Goal: Information Seeking & Learning: Learn about a topic

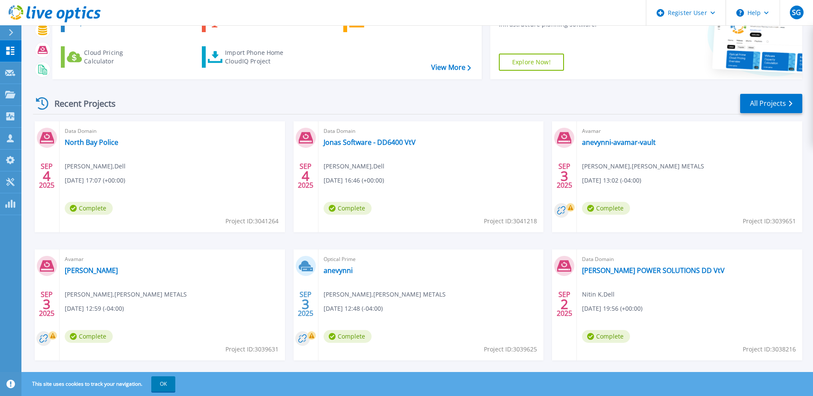
scroll to position [79, 0]
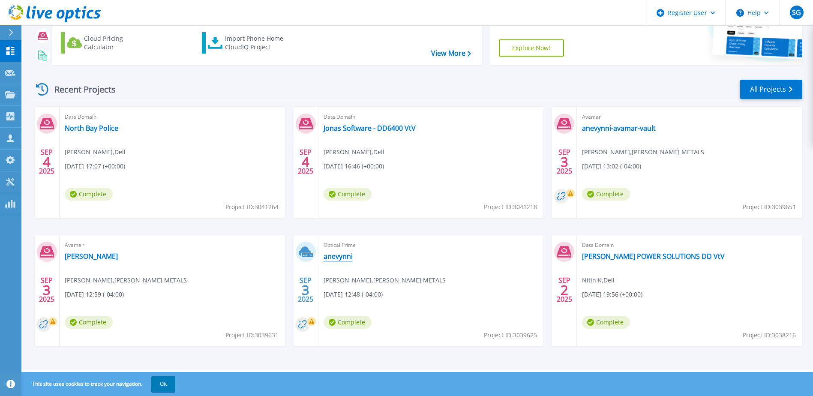
click at [347, 255] on link "anevynni" at bounding box center [338, 256] width 29 height 9
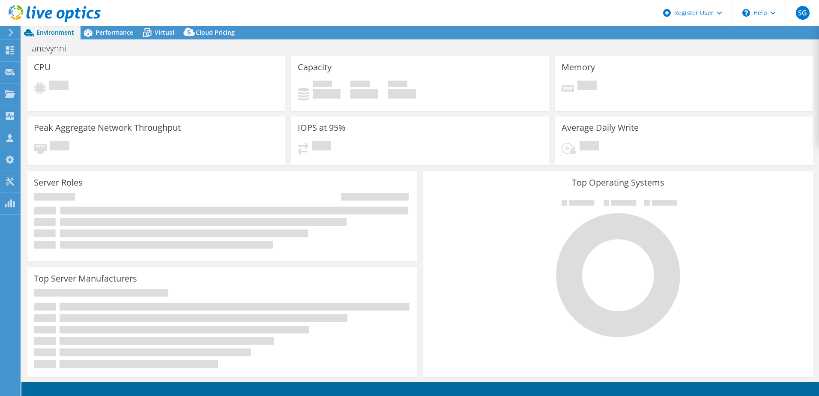
select select "USD"
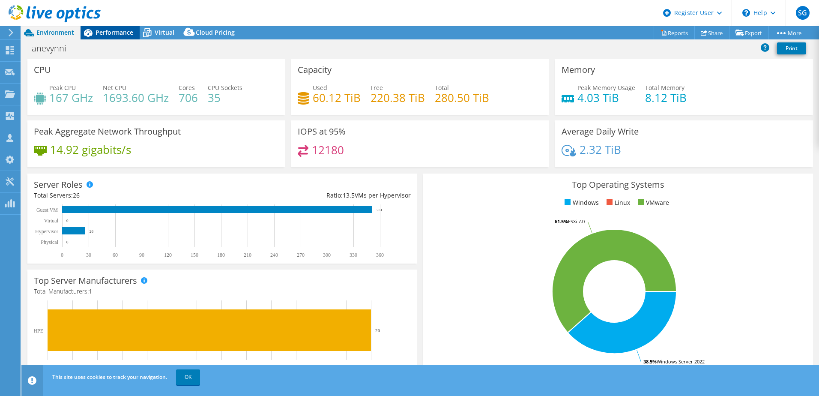
click at [92, 30] on icon at bounding box center [88, 32] width 15 height 15
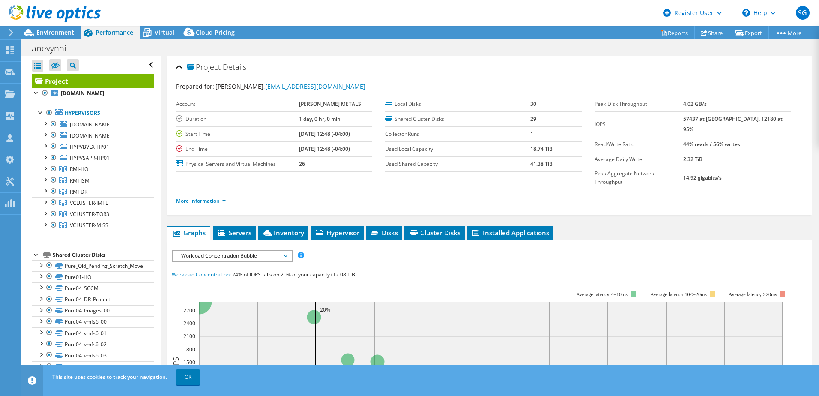
click at [257, 251] on span "Workload Concentration Bubble" at bounding box center [232, 256] width 110 height 10
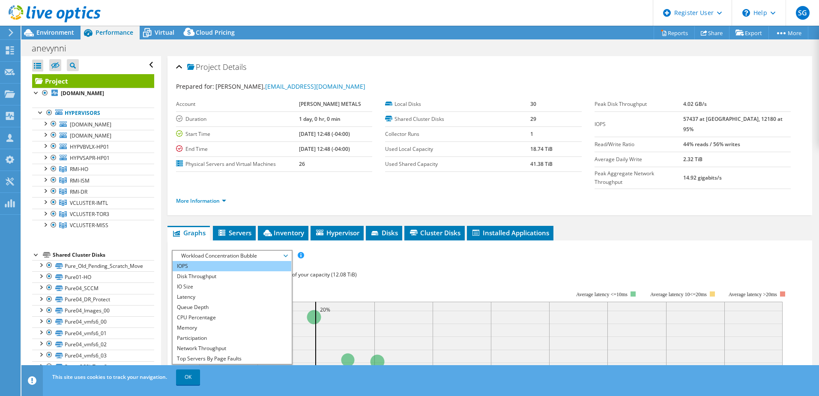
click at [250, 261] on li "IOPS" at bounding box center [232, 266] width 119 height 10
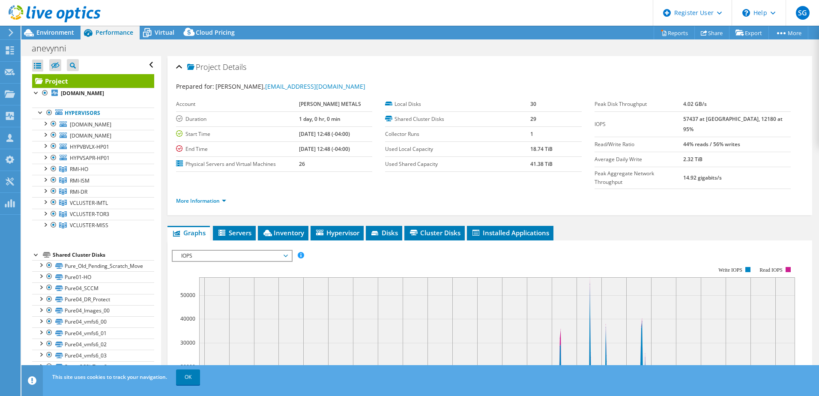
click at [57, 27] on div at bounding box center [50, 14] width 101 height 29
click at [58, 32] on span "Environment" at bounding box center [55, 32] width 38 height 8
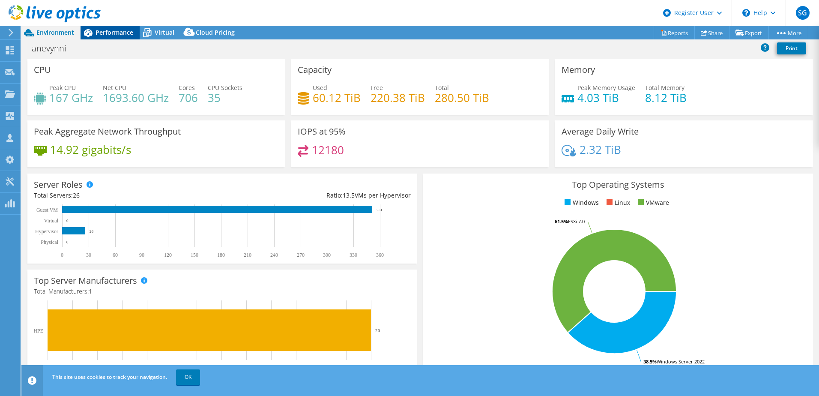
click at [111, 33] on span "Performance" at bounding box center [115, 32] width 38 height 8
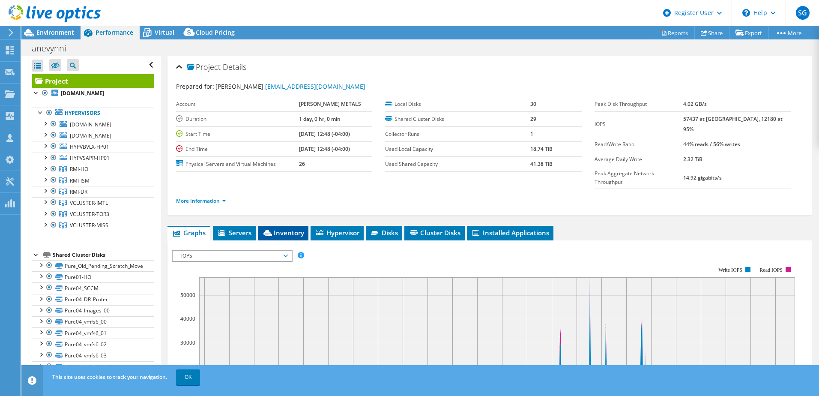
click at [276, 226] on li "Inventory" at bounding box center [283, 233] width 51 height 15
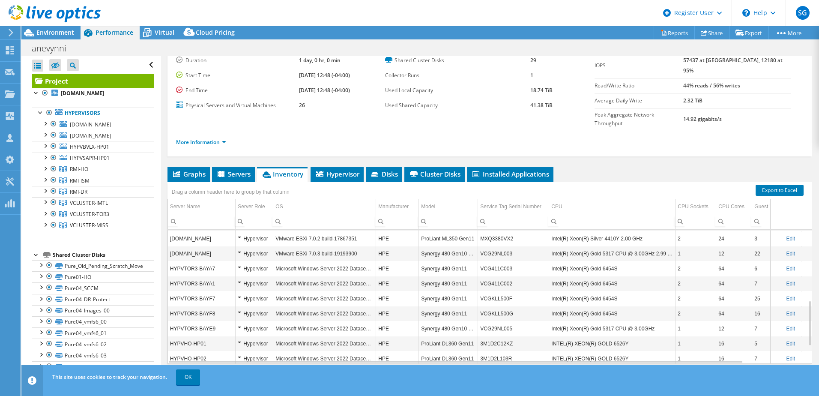
scroll to position [16, 0]
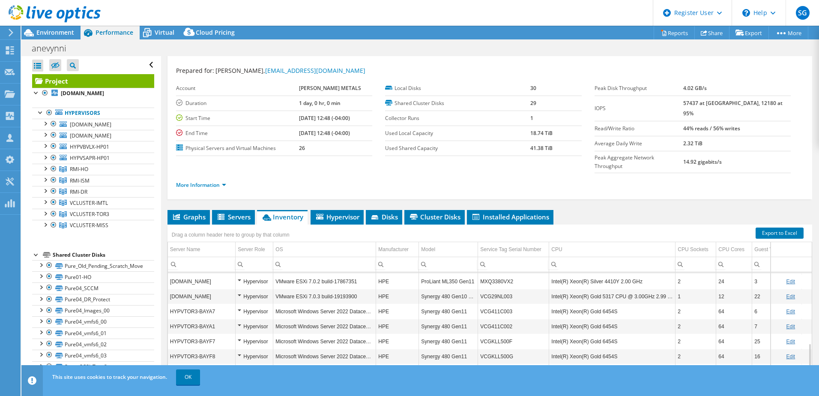
click at [220, 51] on div "anevynni Print" at bounding box center [420, 48] width 798 height 16
click at [156, 29] on span "Virtual" at bounding box center [165, 32] width 20 height 8
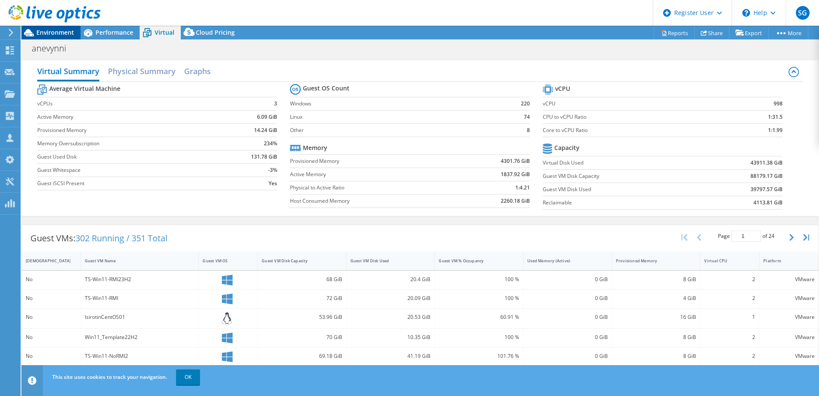
click at [56, 35] on span "Environment" at bounding box center [55, 32] width 38 height 8
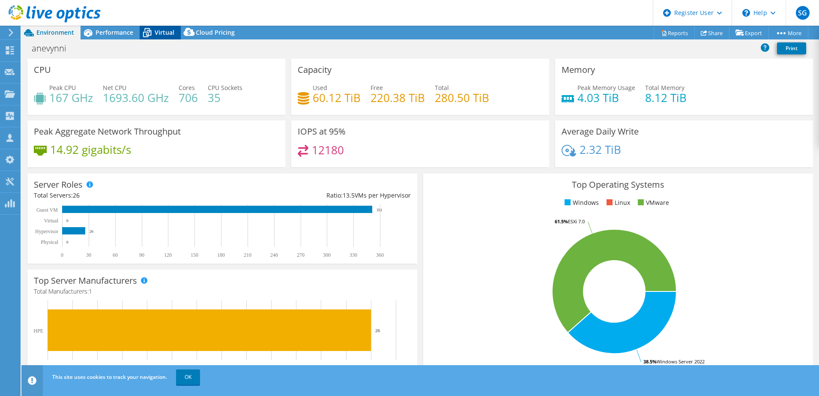
click at [166, 38] on div "Virtual" at bounding box center [160, 33] width 41 height 14
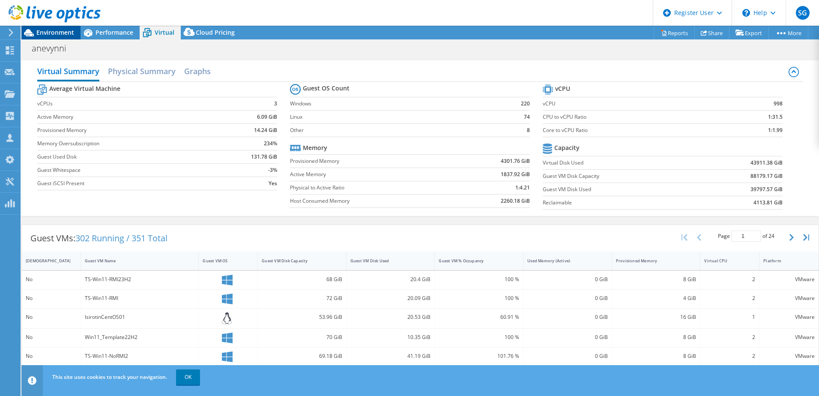
click at [59, 36] on span "Environment" at bounding box center [55, 32] width 38 height 8
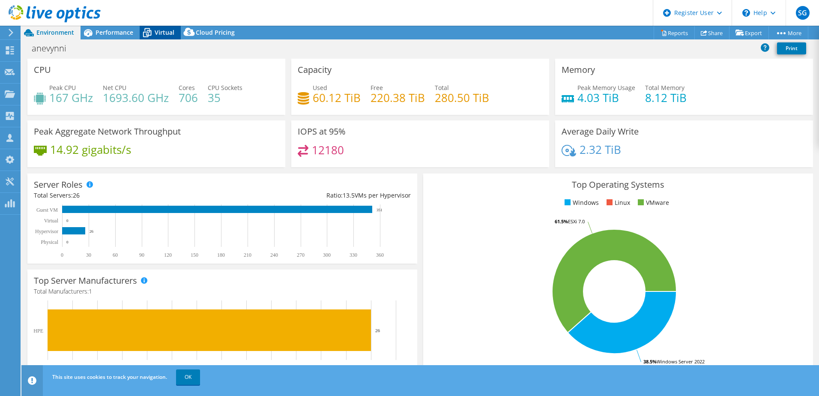
click at [168, 32] on span "Virtual" at bounding box center [165, 32] width 20 height 8
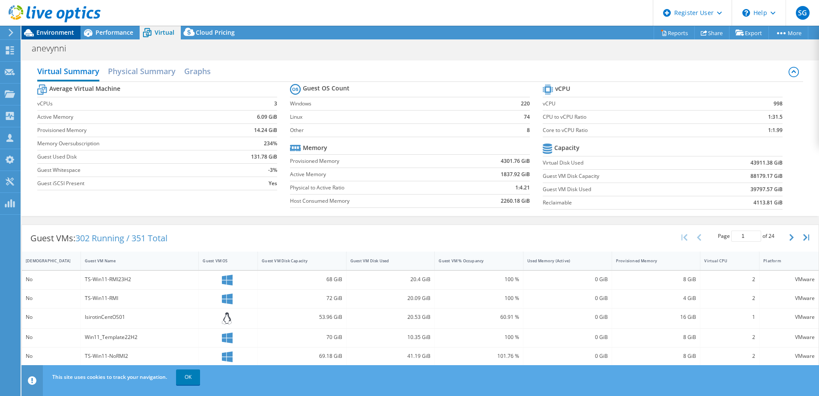
click at [48, 32] on span "Environment" at bounding box center [55, 32] width 38 height 8
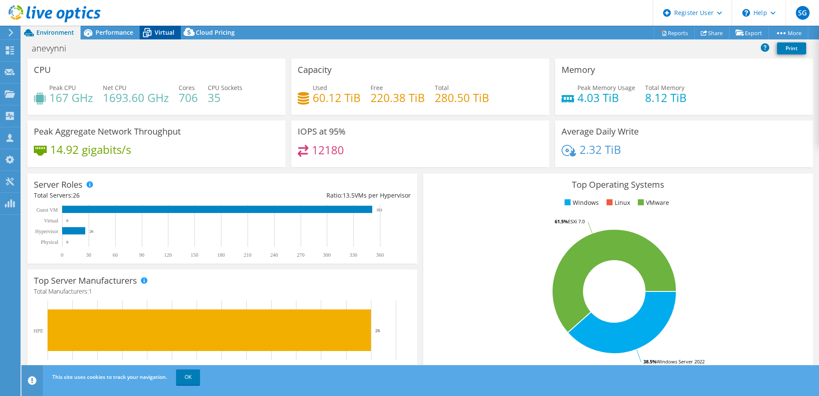
click at [148, 36] on icon at bounding box center [147, 33] width 9 height 7
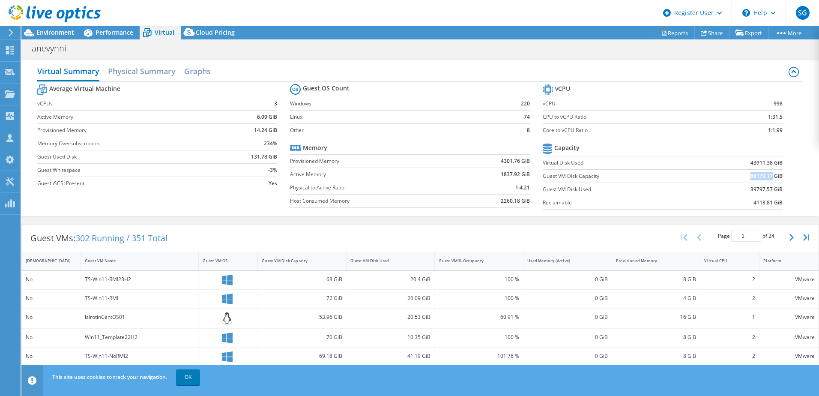
drag, startPoint x: 744, startPoint y: 179, endPoint x: 765, endPoint y: 179, distance: 21.4
click at [765, 179] on td "88179.17 GiB" at bounding box center [741, 175] width 83 height 13
drag, startPoint x: 765, startPoint y: 179, endPoint x: 797, endPoint y: 189, distance: 33.1
click at [797, 189] on div "Average Virtual Machine vCPUs 3 Active Memory 6.09 GiB Provisioned Memory 14.24…" at bounding box center [420, 148] width 766 height 132
drag, startPoint x: 745, startPoint y: 166, endPoint x: 770, endPoint y: 168, distance: 24.9
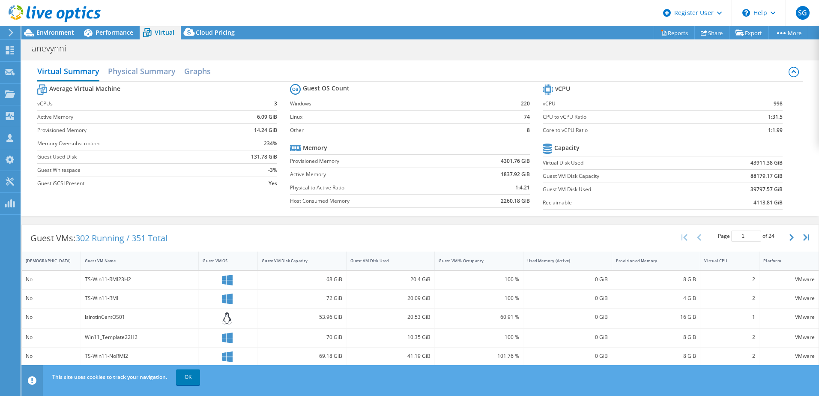
click at [770, 168] on td "43911.38 GiB" at bounding box center [741, 162] width 83 height 13
click at [57, 36] on span "Environment" at bounding box center [55, 32] width 38 height 8
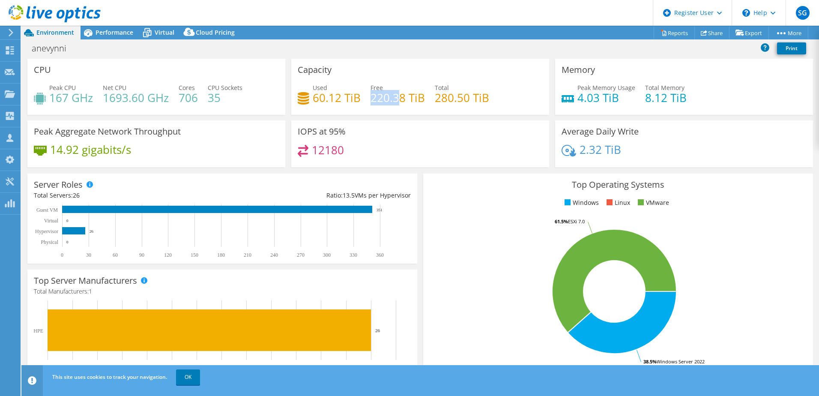
drag, startPoint x: 369, startPoint y: 97, endPoint x: 396, endPoint y: 98, distance: 27.0
click at [396, 98] on h4 "220.38 TiB" at bounding box center [398, 97] width 54 height 9
drag, startPoint x: 397, startPoint y: 98, endPoint x: 491, endPoint y: 102, distance: 93.9
click at [491, 102] on div "Used 60.12 TiB Free 220.38 TiB Total 280.50 TiB" at bounding box center [420, 97] width 245 height 28
drag, startPoint x: 311, startPoint y: 100, endPoint x: 360, endPoint y: 100, distance: 49.7
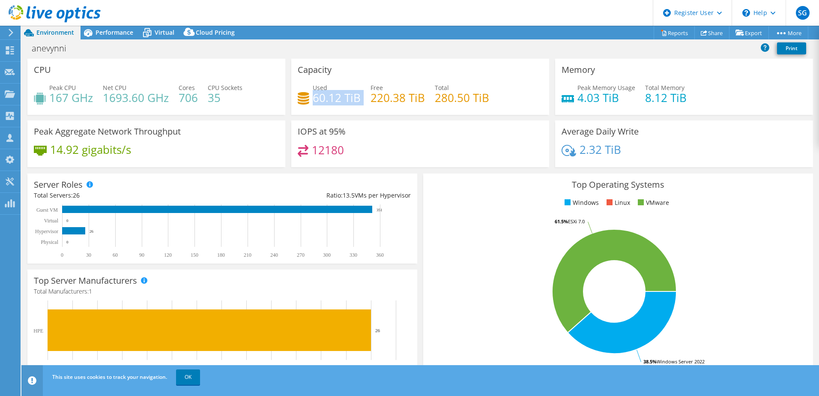
click at [360, 100] on div "Used 60.12 TiB Free 220.38 TiB Total 280.50 TiB" at bounding box center [420, 97] width 245 height 28
click at [547, 151] on div "IOPS at 95% 12180" at bounding box center [420, 143] width 264 height 47
click at [117, 35] on span "Performance" at bounding box center [115, 32] width 38 height 8
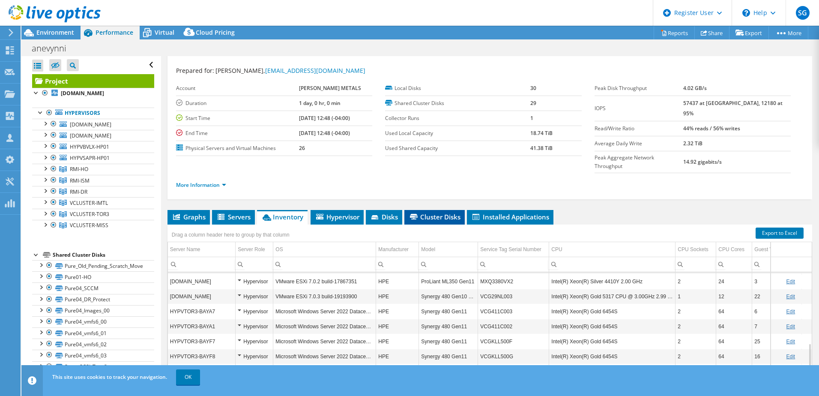
click at [428, 213] on span "Cluster Disks" at bounding box center [435, 217] width 52 height 9
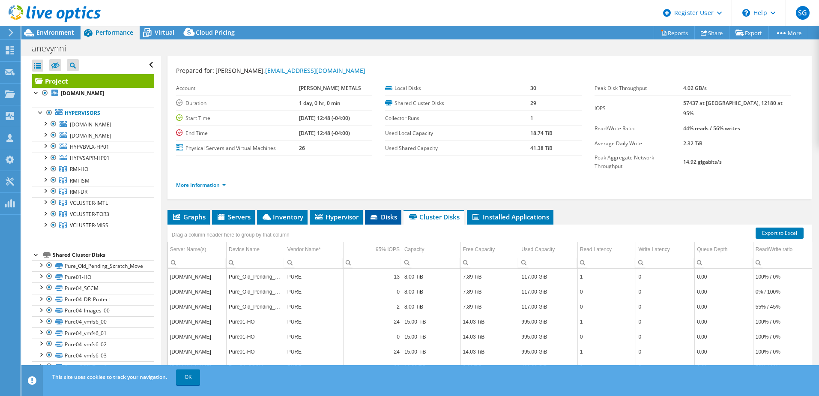
click at [382, 213] on span "Disks" at bounding box center [383, 217] width 28 height 9
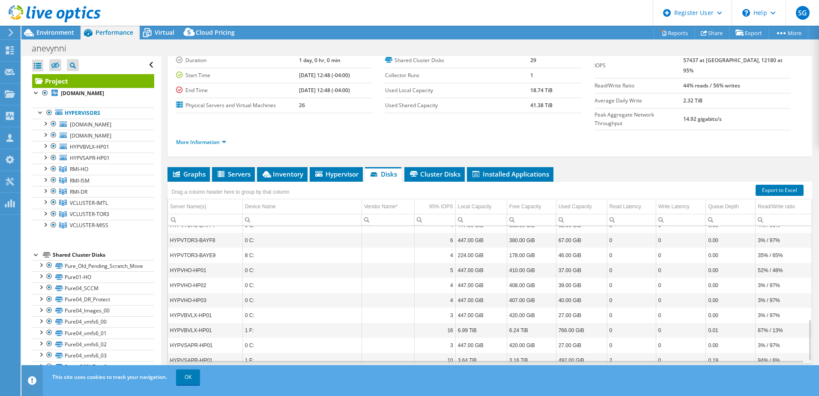
scroll to position [317, 0]
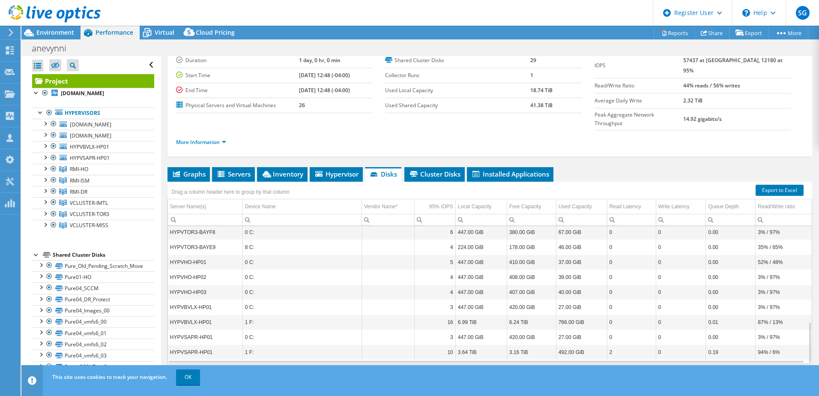
click at [428, 145] on div "Project Details Prepared for: [PERSON_NAME], [EMAIL_ADDRESS][DOMAIN_NAME] Accou…" at bounding box center [490, 196] width 658 height 399
click at [430, 167] on li "Cluster Disks" at bounding box center [435, 174] width 60 height 15
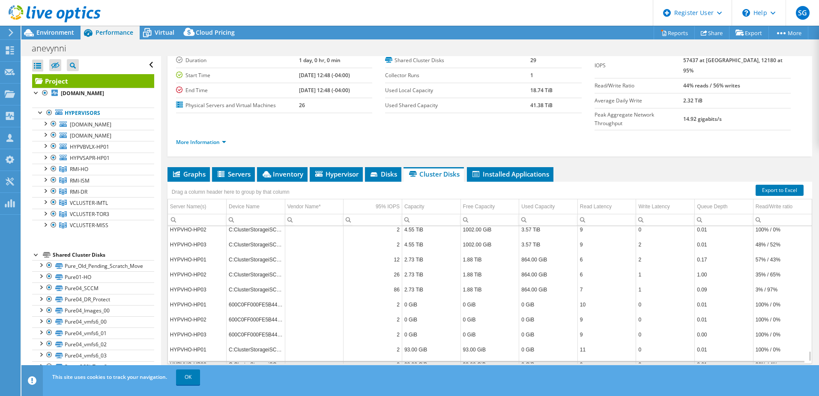
scroll to position [1618, 0]
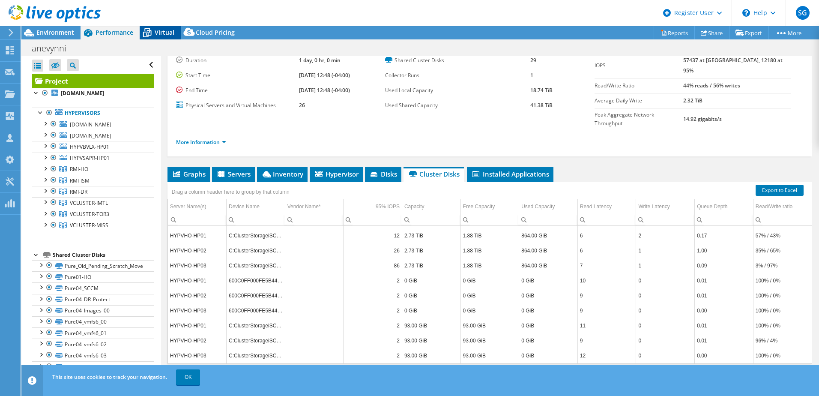
click at [166, 37] on div "Virtual" at bounding box center [160, 33] width 41 height 14
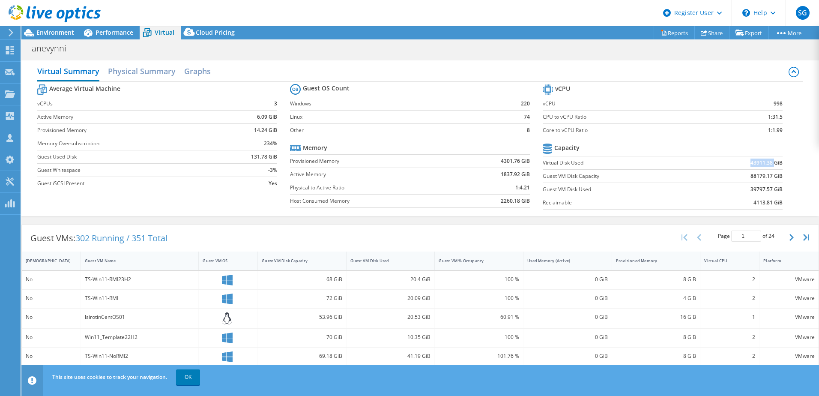
drag, startPoint x: 743, startPoint y: 162, endPoint x: 768, endPoint y: 164, distance: 24.5
click at [768, 164] on td "43911.38 GiB" at bounding box center [741, 162] width 83 height 13
click at [57, 36] on div "Environment" at bounding box center [50, 33] width 59 height 14
